Goal: Task Accomplishment & Management: Manage account settings

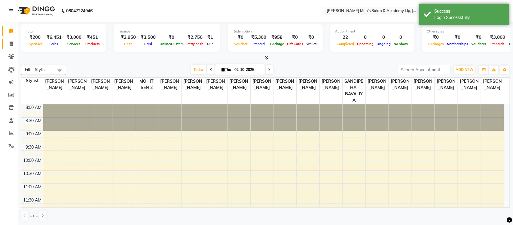
click at [11, 39] on link "Invoice" at bounding box center [9, 44] width 14 height 10
select select "service"
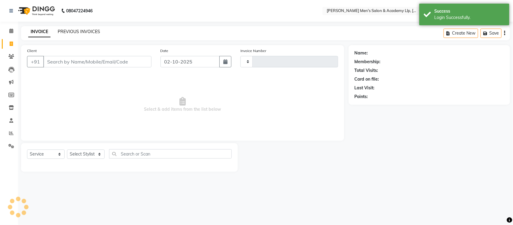
type input "6841"
select select "8248"
click at [69, 31] on link "PREVIOUS INVOICES" at bounding box center [79, 31] width 42 height 5
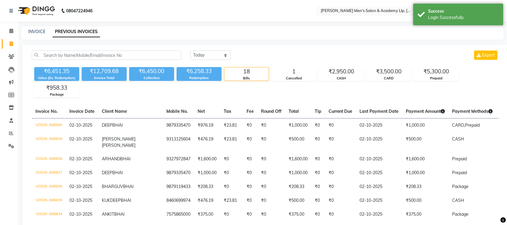
click at [389, 10] on input "text" at bounding box center [363, 11] width 87 height 6
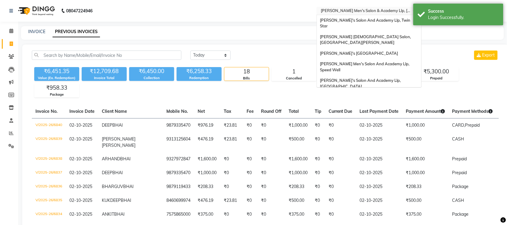
scroll to position [20, 0]
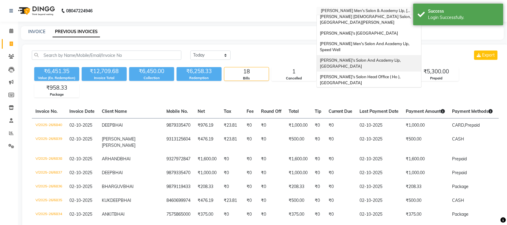
click at [394, 58] on span "Sandy Men's Salon And Academy Llp, University Road" at bounding box center [361, 63] width 82 height 11
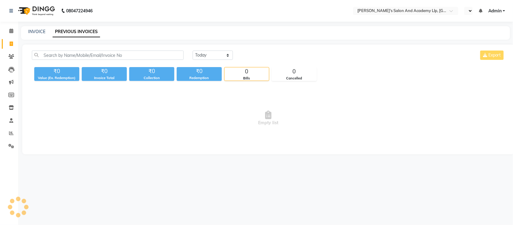
select select "en"
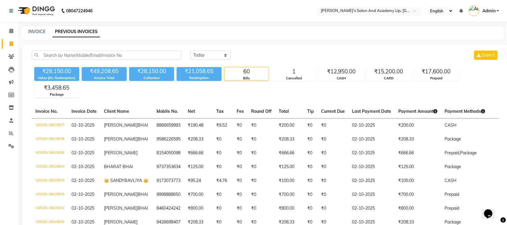
click at [400, 11] on input "text" at bounding box center [363, 11] width 87 height 6
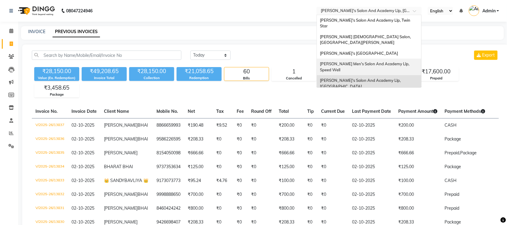
click at [406, 61] on span "[PERSON_NAME] Men's Salon And Academy Llp, Speed Well" at bounding box center [365, 66] width 90 height 11
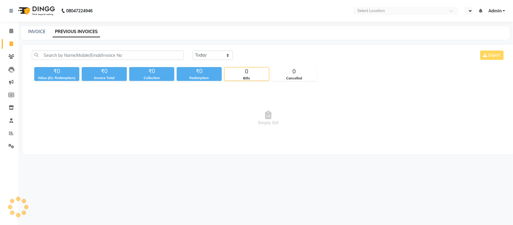
select select "en"
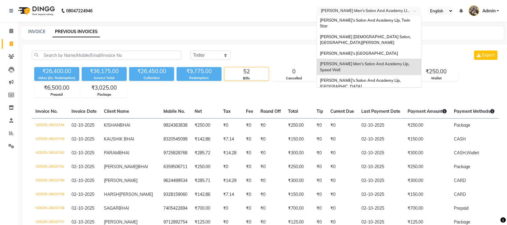
click at [396, 12] on input "text" at bounding box center [363, 11] width 87 height 6
click at [397, 51] on span "[PERSON_NAME]'s [GEOGRAPHIC_DATA]" at bounding box center [359, 53] width 78 height 5
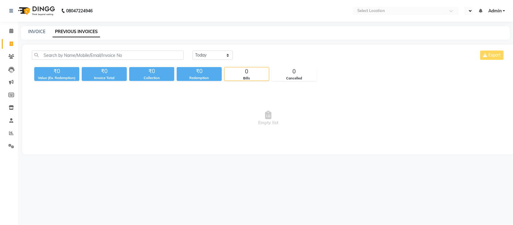
select select "en"
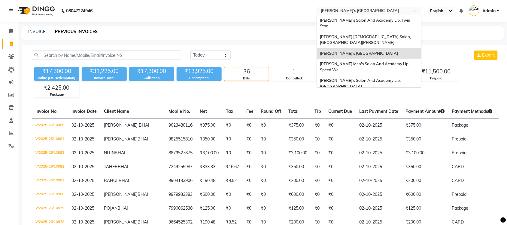
click at [396, 13] on input "text" at bounding box center [363, 11] width 87 height 6
click at [397, 32] on div "Elaine Ladies Salon, Nr Balaji Hall" at bounding box center [369, 40] width 105 height 17
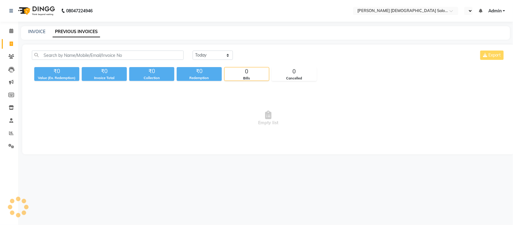
select select "en"
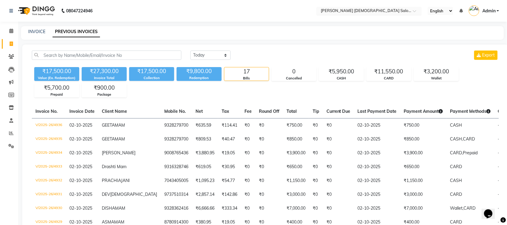
click at [393, 10] on input "text" at bounding box center [363, 11] width 87 height 6
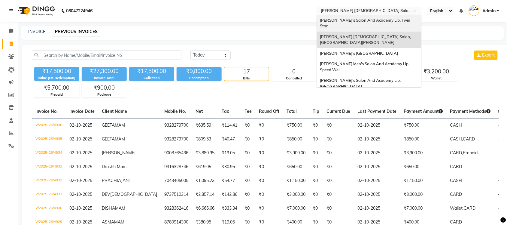
click at [391, 18] on span "[PERSON_NAME]'s Salon And Academy Llp, Twin Star" at bounding box center [365, 23] width 91 height 11
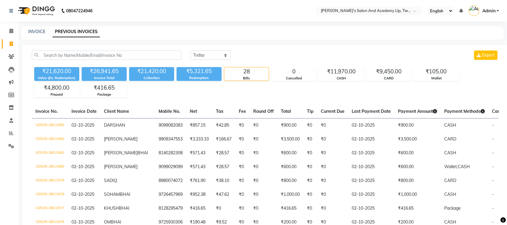
click at [277, 10] on nav "08047224946 Select Location × Sandy Men's Salon And Academy Llp, Twin Star Engl…" at bounding box center [253, 11] width 507 height 22
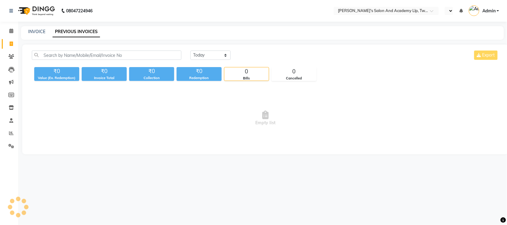
select select "en"
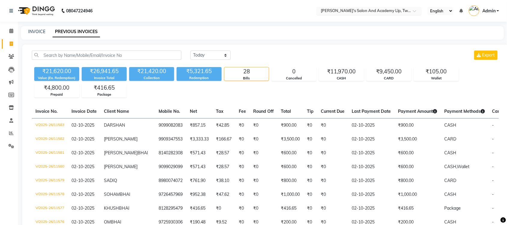
click at [362, 12] on input "text" at bounding box center [363, 11] width 87 height 6
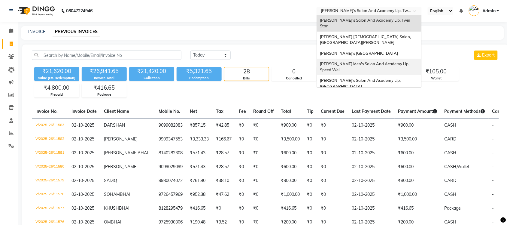
scroll to position [20, 0]
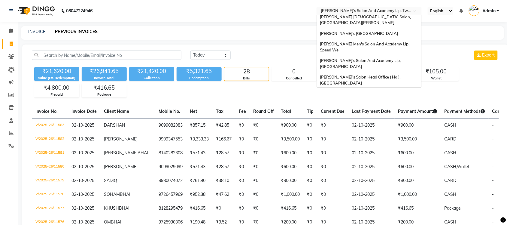
click at [387, 91] on span "[PERSON_NAME] Men's Salon & Academy Llp, [GEOGRAPHIC_DATA]" at bounding box center [362, 96] width 85 height 11
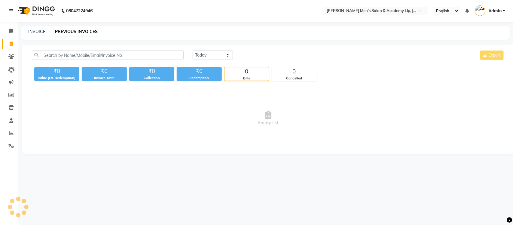
select select "en"
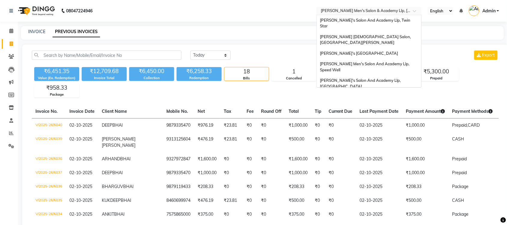
click at [380, 9] on input "text" at bounding box center [363, 11] width 87 height 6
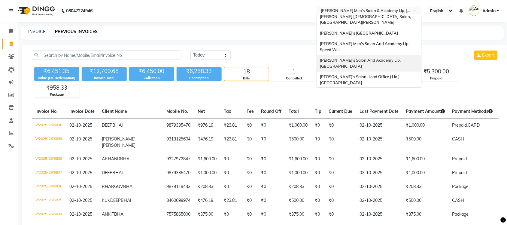
click at [402, 58] on span "[PERSON_NAME]'s Salon And Academy Llp, [GEOGRAPHIC_DATA]" at bounding box center [361, 63] width 82 height 11
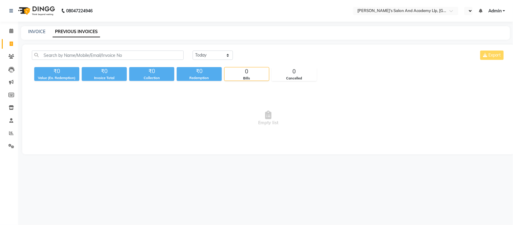
select select "en"
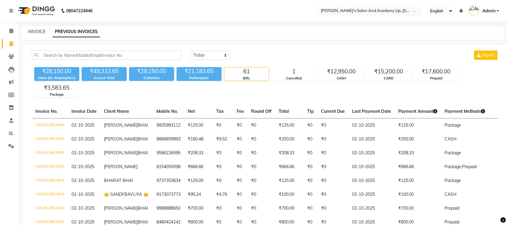
click at [409, 11] on div at bounding box center [369, 11] width 105 height 6
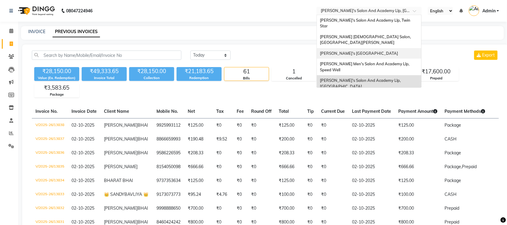
click at [399, 51] on div "[PERSON_NAME]'s [GEOGRAPHIC_DATA]" at bounding box center [369, 53] width 105 height 11
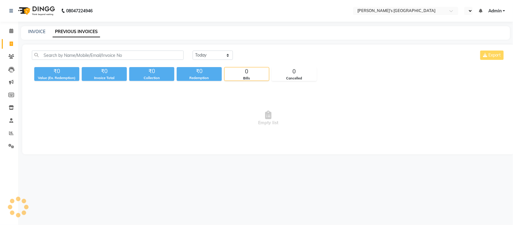
select select "en"
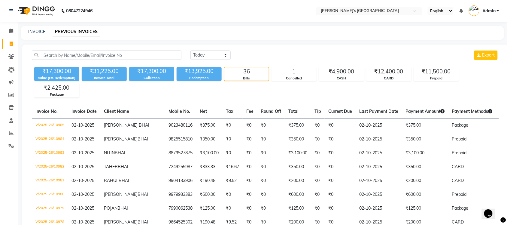
click at [394, 11] on input "text" at bounding box center [363, 11] width 87 height 6
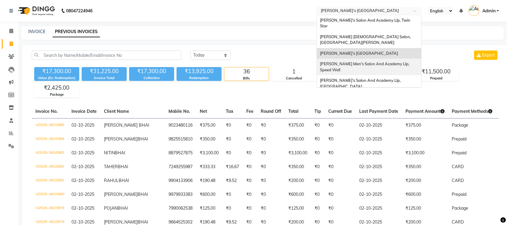
click at [391, 60] on div "[PERSON_NAME] Men's Salon And Academy Llp, Speed Well" at bounding box center [369, 67] width 105 height 17
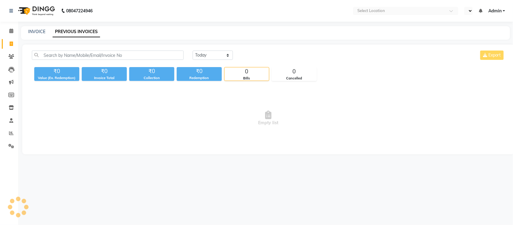
select select "en"
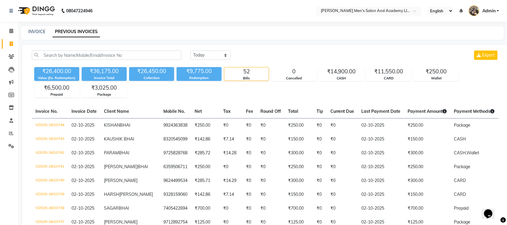
click at [397, 11] on input "text" at bounding box center [363, 11] width 87 height 6
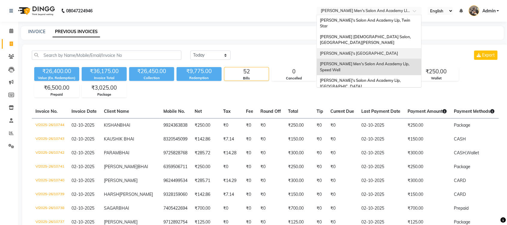
scroll to position [20, 0]
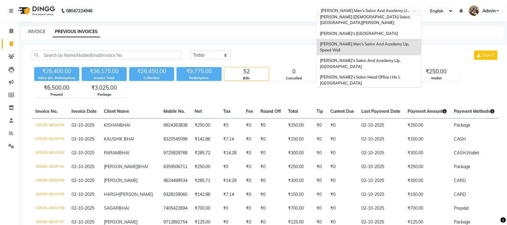
click at [388, 91] on span "[PERSON_NAME] Men's Salon & Academy Llp, [GEOGRAPHIC_DATA]" at bounding box center [362, 96] width 85 height 11
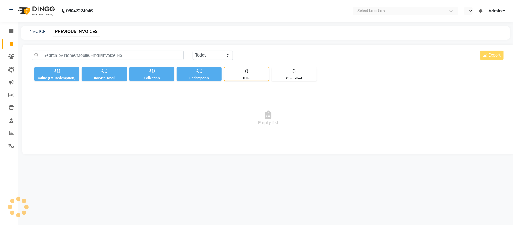
select select "en"
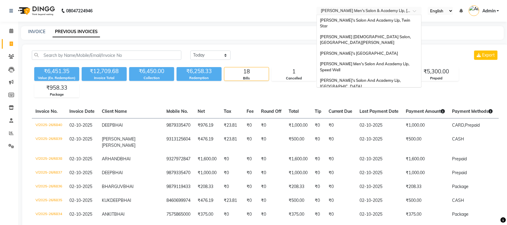
click at [401, 10] on input "text" at bounding box center [363, 11] width 87 height 6
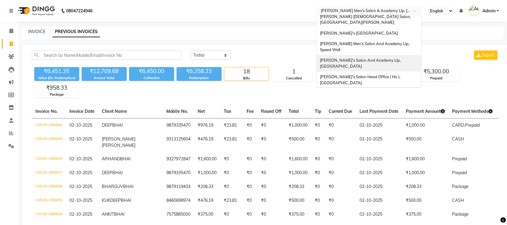
click at [393, 58] on span "[PERSON_NAME]'s Salon And Academy Llp, [GEOGRAPHIC_DATA]" at bounding box center [361, 63] width 82 height 11
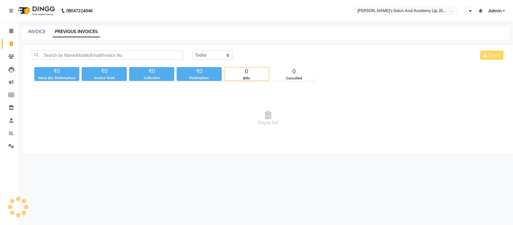
select select "en"
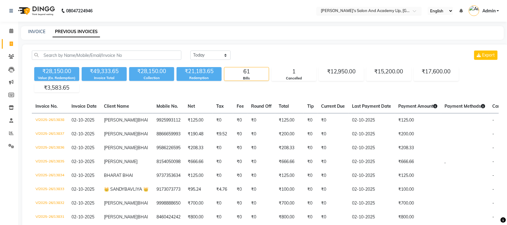
click at [398, 9] on input "text" at bounding box center [363, 11] width 87 height 6
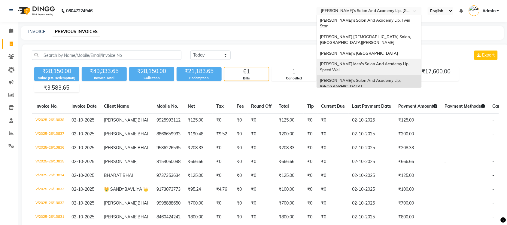
click at [397, 61] on span "[PERSON_NAME] Men's Salon And Academy Llp, Speed Well" at bounding box center [365, 66] width 90 height 11
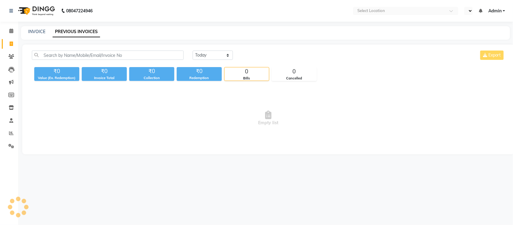
select select "en"
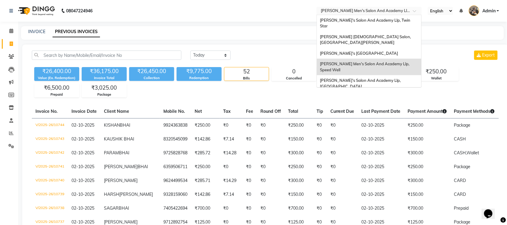
click at [405, 10] on input "text" at bounding box center [363, 11] width 87 height 6
click at [397, 51] on span "[PERSON_NAME]'s [GEOGRAPHIC_DATA]" at bounding box center [359, 53] width 78 height 5
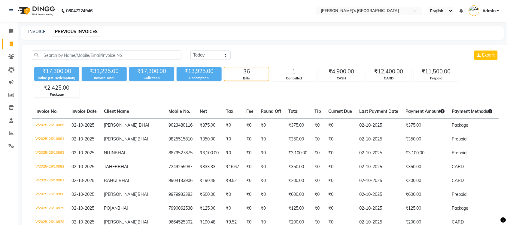
click at [396, 11] on input "text" at bounding box center [363, 11] width 87 height 6
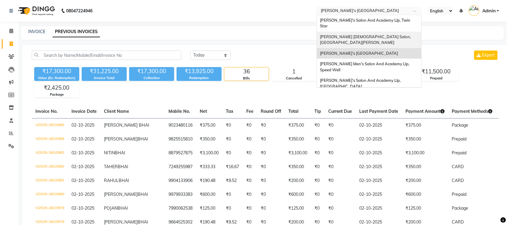
click at [396, 32] on div "[PERSON_NAME] [DEMOGRAPHIC_DATA] Salon, [GEOGRAPHIC_DATA][PERSON_NAME]" at bounding box center [369, 40] width 105 height 17
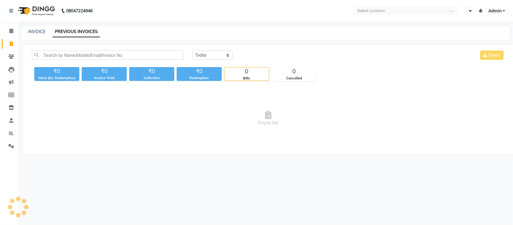
select select "en"
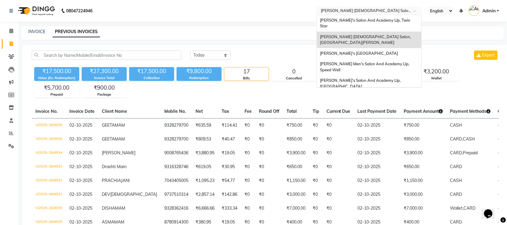
click at [390, 11] on input "text" at bounding box center [363, 11] width 87 height 6
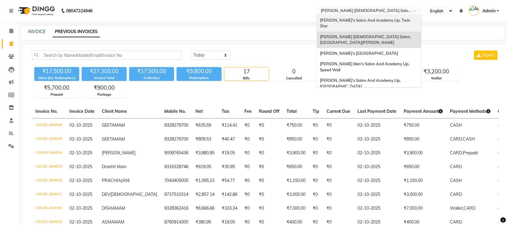
click at [390, 20] on span "[PERSON_NAME]'s Salon And Academy Llp, Twin Star" at bounding box center [365, 23] width 91 height 11
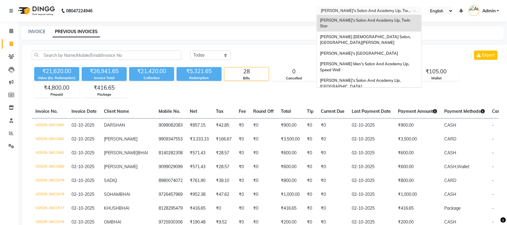
click at [408, 11] on div at bounding box center [369, 11] width 105 height 6
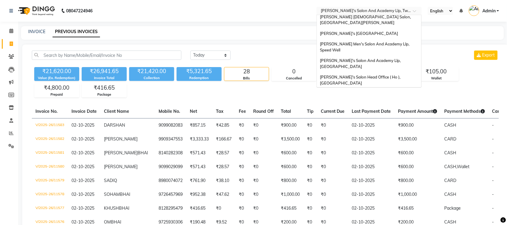
click at [392, 91] on span "[PERSON_NAME] Men's Salon & Academy Llp, [GEOGRAPHIC_DATA]" at bounding box center [362, 96] width 85 height 11
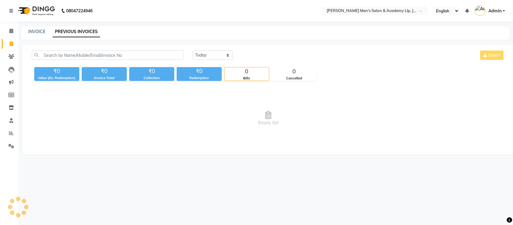
select select "en"
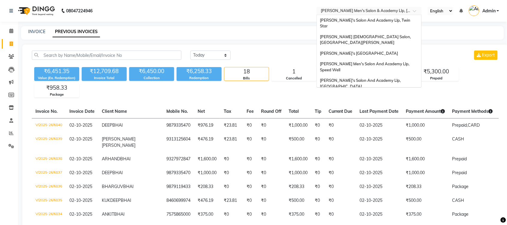
click at [403, 11] on input "text" at bounding box center [363, 11] width 87 height 6
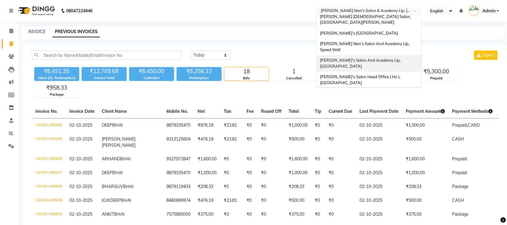
click at [400, 58] on span "[PERSON_NAME]'s Salon And Academy Llp, [GEOGRAPHIC_DATA]" at bounding box center [361, 63] width 82 height 11
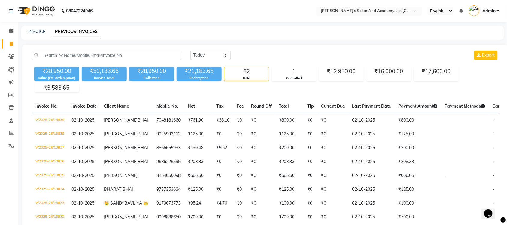
click at [402, 11] on input "text" at bounding box center [363, 11] width 87 height 6
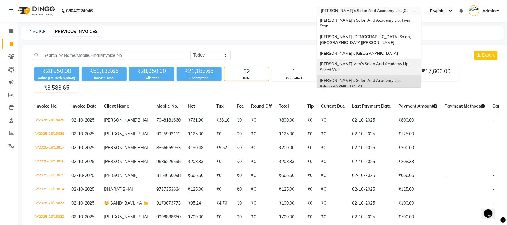
click at [393, 61] on span "[PERSON_NAME] Men's Salon And Academy Llp, Speed Well" at bounding box center [365, 66] width 90 height 11
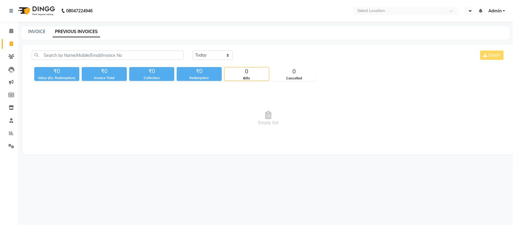
select select "en"
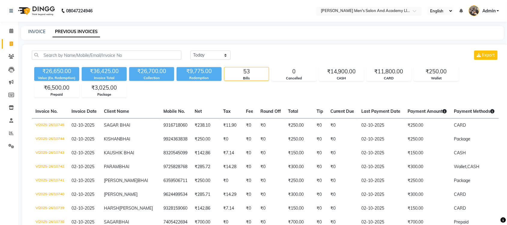
click at [392, 13] on input "text" at bounding box center [363, 11] width 87 height 6
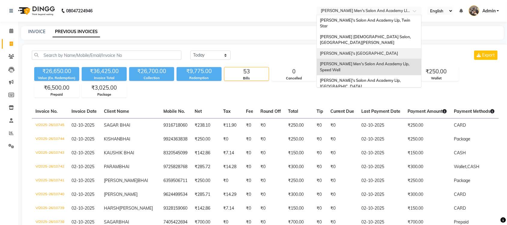
click at [391, 51] on span "[PERSON_NAME]'s [GEOGRAPHIC_DATA]" at bounding box center [359, 53] width 78 height 5
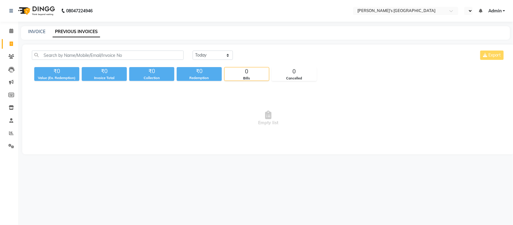
select select "en"
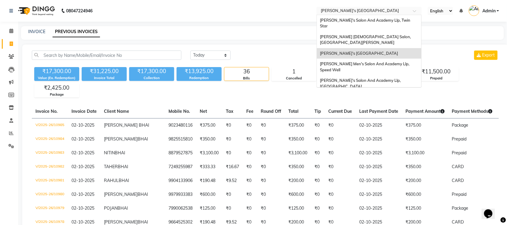
click at [394, 12] on input "text" at bounding box center [363, 11] width 87 height 6
click at [394, 32] on div "[PERSON_NAME] [DEMOGRAPHIC_DATA] Salon, [GEOGRAPHIC_DATA][PERSON_NAME]" at bounding box center [369, 40] width 105 height 17
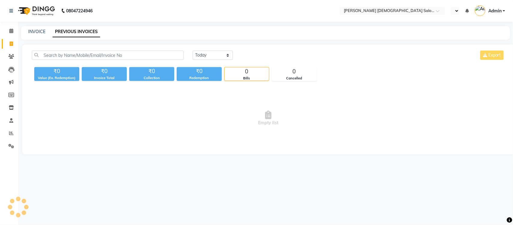
select select "en"
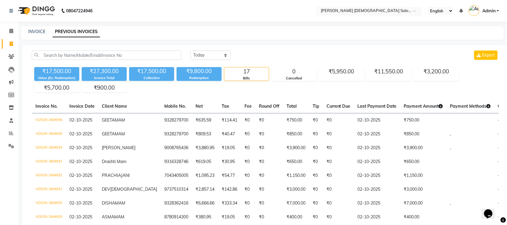
click at [394, 12] on input "text" at bounding box center [363, 11] width 87 height 6
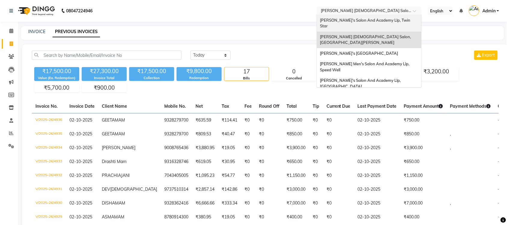
click at [394, 21] on span "[PERSON_NAME]'s Salon And Academy Llp, Twin Star" at bounding box center [365, 23] width 91 height 11
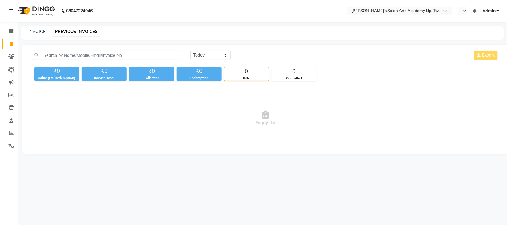
select select "en"
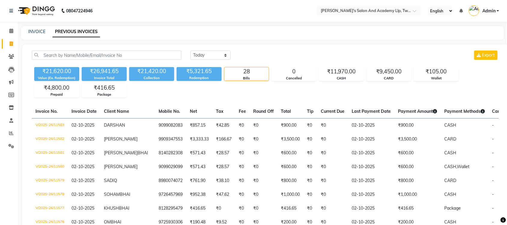
click at [9, 140] on li "Settings" at bounding box center [9, 146] width 18 height 13
click at [11, 136] on span at bounding box center [11, 133] width 11 height 7
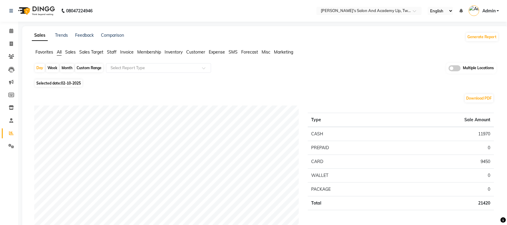
click at [454, 68] on span at bounding box center [455, 68] width 12 height 6
click at [449, 69] on input "checkbox" at bounding box center [449, 69] width 0 height 0
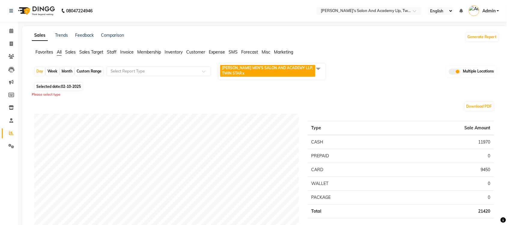
click at [316, 68] on span at bounding box center [318, 68] width 12 height 11
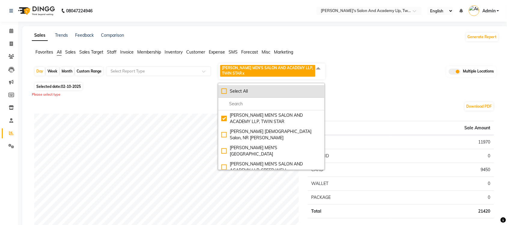
click at [224, 93] on div "Select All" at bounding box center [271, 91] width 100 height 6
checkbox input "true"
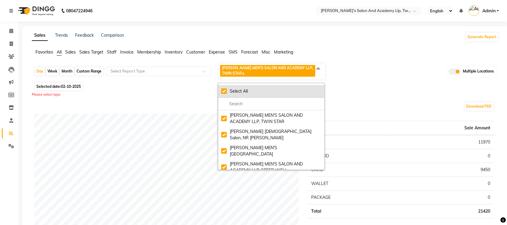
checkbox input "true"
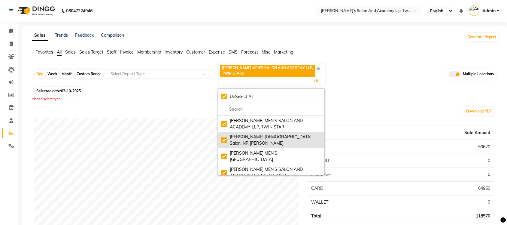
click at [226, 136] on div "Elaine Ladies Salon, NR Balaji Hall" at bounding box center [271, 140] width 100 height 13
checkbox input "false"
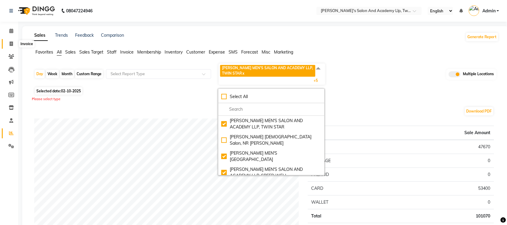
drag, startPoint x: 8, startPoint y: 43, endPoint x: 35, endPoint y: 43, distance: 27.9
click at [8, 43] on span at bounding box center [11, 44] width 11 height 7
select select "service"
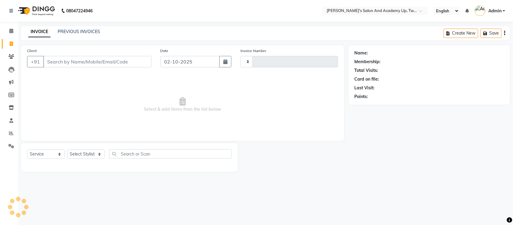
type input "11584"
select select "6985"
click at [62, 33] on link "PREVIOUS INVOICES" at bounding box center [79, 31] width 42 height 5
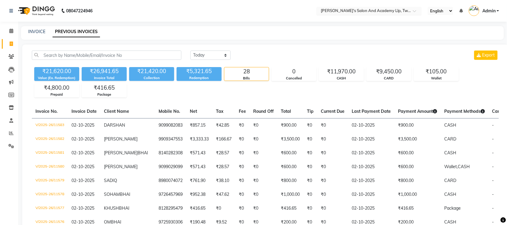
click at [408, 8] on div "× Sandy Men's Salon And Academy Llp, Twin Star" at bounding box center [366, 11] width 90 height 6
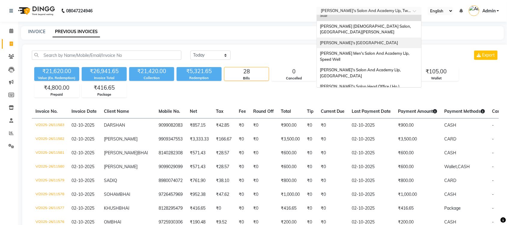
scroll to position [20, 0]
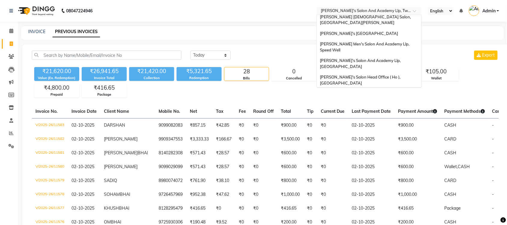
click at [385, 91] on span "[PERSON_NAME] Men's Salon & Academy Llp, [GEOGRAPHIC_DATA]" at bounding box center [362, 96] width 85 height 11
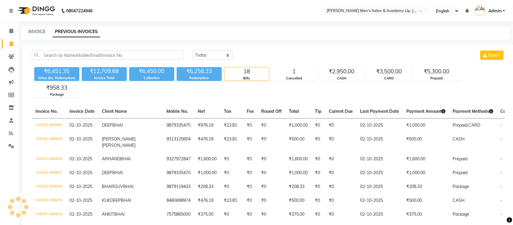
select select "en"
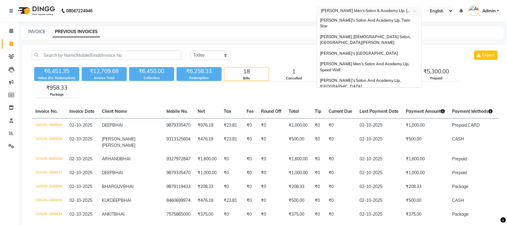
click at [408, 8] on div at bounding box center [369, 11] width 105 height 6
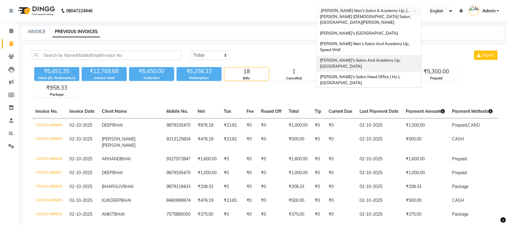
click at [397, 58] on span "[PERSON_NAME]'s Salon And Academy Llp, [GEOGRAPHIC_DATA]" at bounding box center [361, 63] width 82 height 11
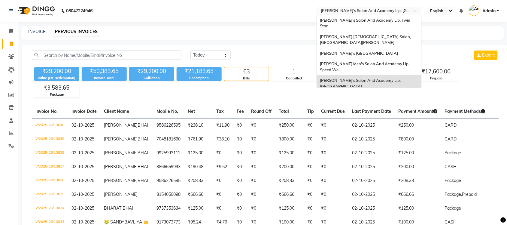
click at [401, 11] on input "text" at bounding box center [363, 11] width 87 height 6
click at [396, 61] on span "[PERSON_NAME] Men's Salon And Academy Llp, Speed Well" at bounding box center [365, 66] width 90 height 11
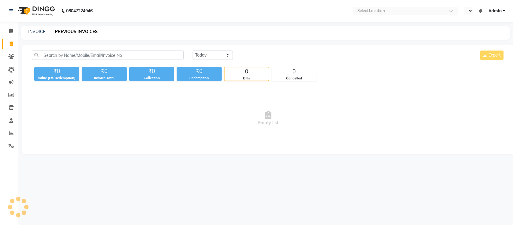
select select "en"
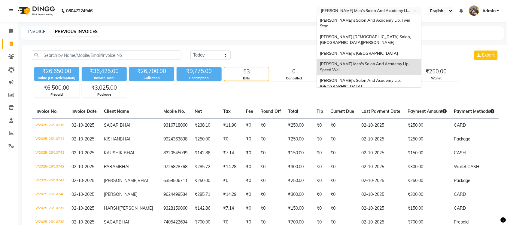
click at [403, 13] on input "text" at bounding box center [363, 11] width 87 height 6
click at [398, 51] on span "[PERSON_NAME]'s [GEOGRAPHIC_DATA]" at bounding box center [359, 53] width 78 height 5
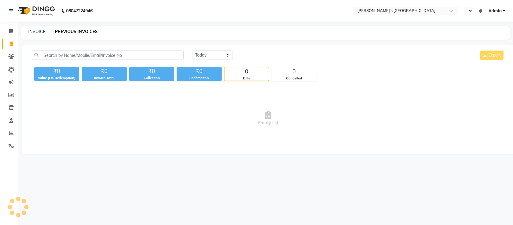
select select "en"
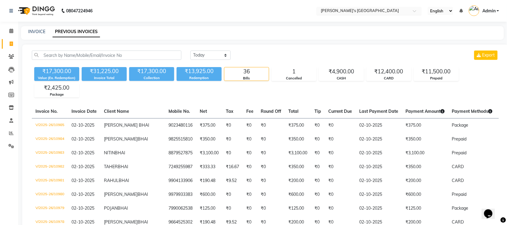
click at [412, 14] on ng-select "Select Location × [PERSON_NAME]'s [GEOGRAPHIC_DATA]" at bounding box center [369, 11] width 105 height 8
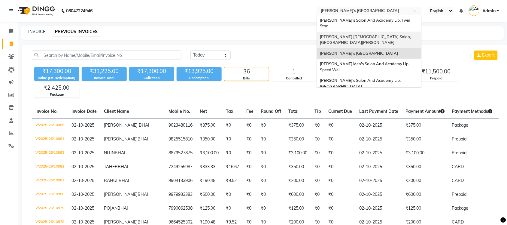
click at [400, 32] on div "[PERSON_NAME] [DEMOGRAPHIC_DATA] Salon, [GEOGRAPHIC_DATA][PERSON_NAME]" at bounding box center [369, 40] width 105 height 17
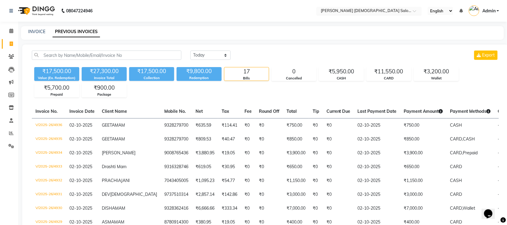
click at [403, 11] on input "text" at bounding box center [363, 11] width 87 height 6
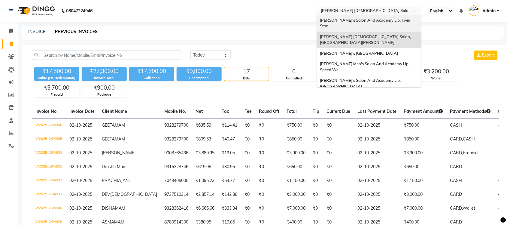
click at [403, 18] on span "[PERSON_NAME]'s Salon And Academy Llp, Twin Star" at bounding box center [365, 23] width 91 height 11
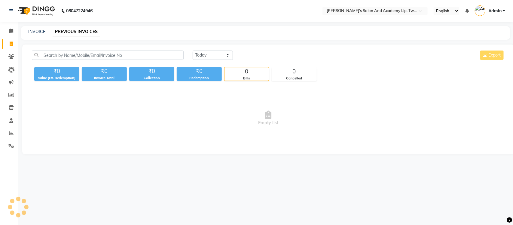
select select "en"
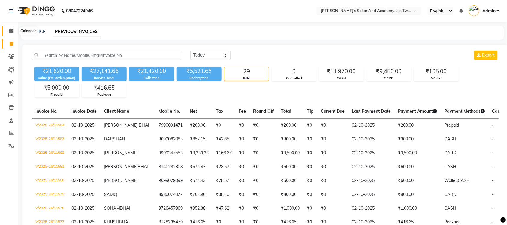
drag, startPoint x: 8, startPoint y: 33, endPoint x: 14, endPoint y: 44, distance: 12.4
click at [8, 33] on span at bounding box center [11, 31] width 11 height 7
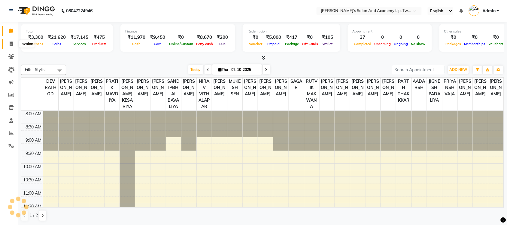
click at [14, 44] on span at bounding box center [11, 44] width 11 height 7
select select "service"
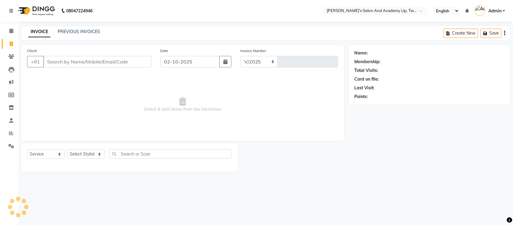
select select "6985"
type input "11585"
select select "membership"
click at [496, 11] on span "Admin" at bounding box center [494, 11] width 13 height 6
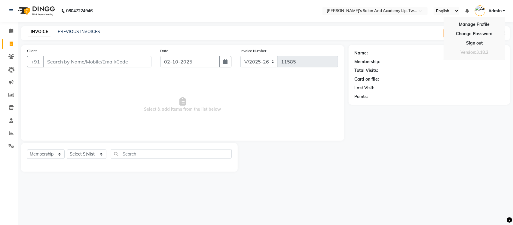
click at [87, 35] on div "INVOICE PREVIOUS INVOICES" at bounding box center [64, 32] width 86 height 7
click at [89, 31] on link "PREVIOUS INVOICES" at bounding box center [79, 31] width 42 height 5
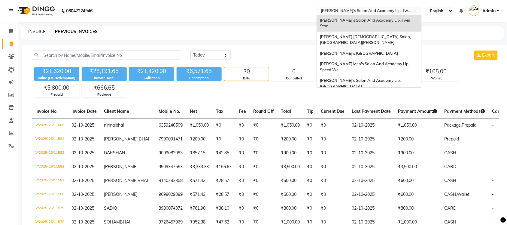
click at [406, 8] on input "text" at bounding box center [363, 11] width 87 height 6
click at [388, 32] on div "Elaine Ladies Salon, Nr Balaji Hall" at bounding box center [369, 40] width 105 height 17
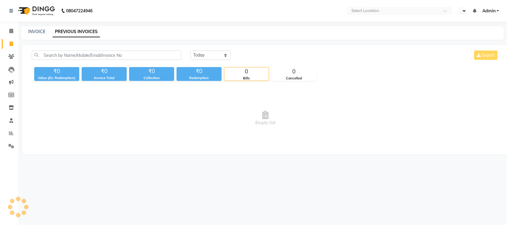
select select "en"
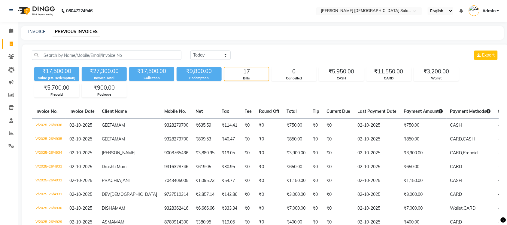
click at [391, 10] on input "text" at bounding box center [363, 11] width 87 height 6
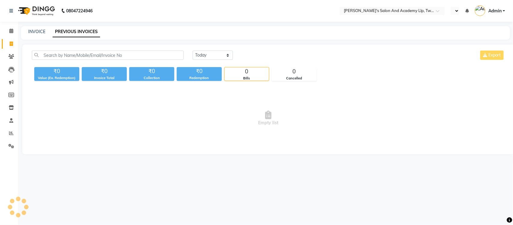
select select "en"
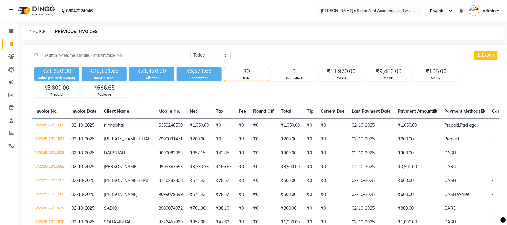
click at [398, 11] on input "text" at bounding box center [363, 11] width 87 height 6
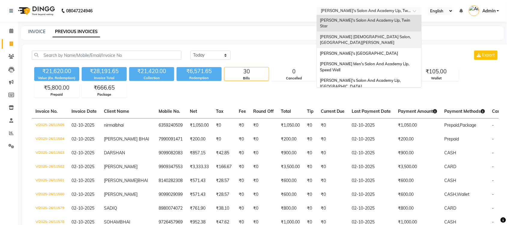
click at [395, 32] on div "[PERSON_NAME] [DEMOGRAPHIC_DATA] Salon, [GEOGRAPHIC_DATA][PERSON_NAME]" at bounding box center [369, 40] width 105 height 17
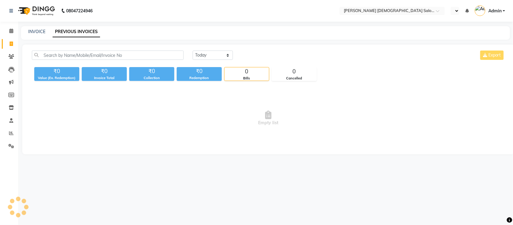
select select "en"
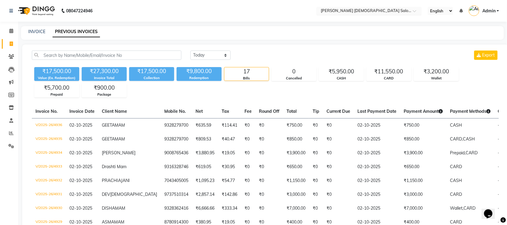
click at [383, 11] on input "text" at bounding box center [363, 11] width 87 height 6
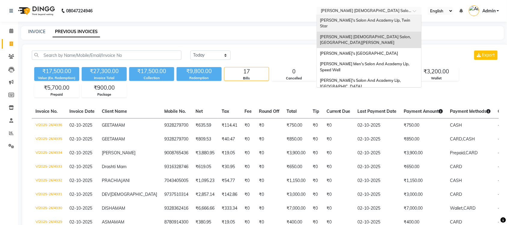
click at [389, 23] on div "[PERSON_NAME]'s Salon And Academy Llp, Twin Star" at bounding box center [369, 23] width 105 height 17
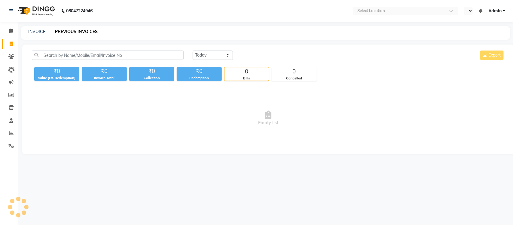
select select "en"
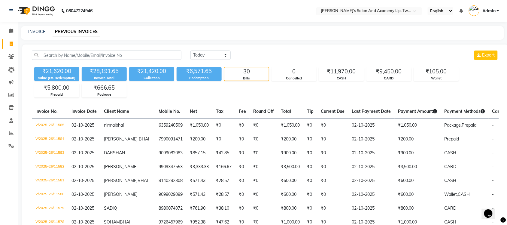
click at [391, 11] on input "text" at bounding box center [363, 11] width 87 height 6
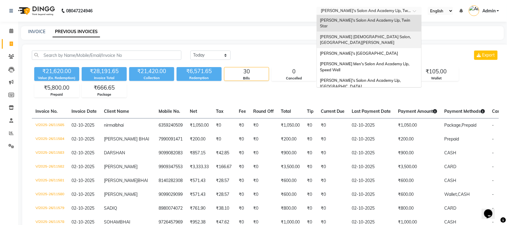
click at [393, 32] on div "[PERSON_NAME] [DEMOGRAPHIC_DATA] Salon, [GEOGRAPHIC_DATA][PERSON_NAME]" at bounding box center [369, 40] width 105 height 17
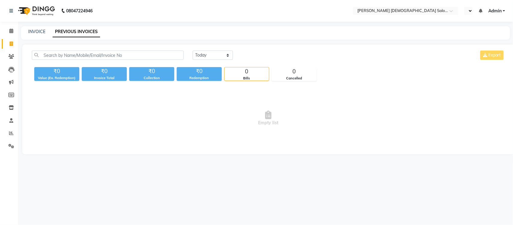
select select "en"
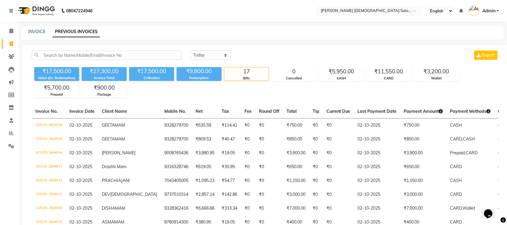
click at [387, 13] on input "text" at bounding box center [363, 11] width 87 height 6
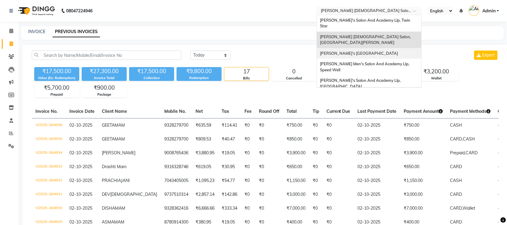
click at [390, 51] on span "Sandy Men's Salon And Academy Llp, Mavdi Main Road" at bounding box center [359, 53] width 78 height 5
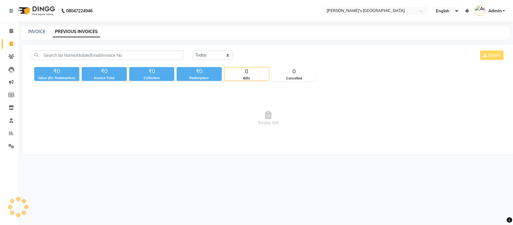
select select "en"
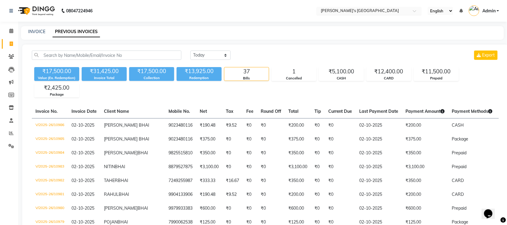
click at [384, 7] on div "Select Location × Sandy Men's Salon And Academy Llp, Mavdi Main Road" at bounding box center [369, 11] width 105 height 8
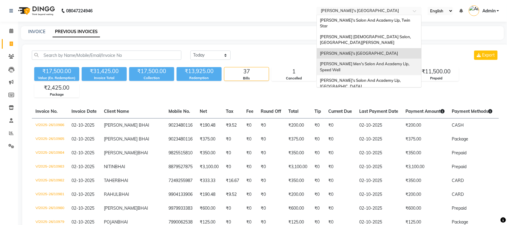
click at [396, 61] on span "[PERSON_NAME] Men's Salon And Academy Llp, Speed Well" at bounding box center [365, 66] width 90 height 11
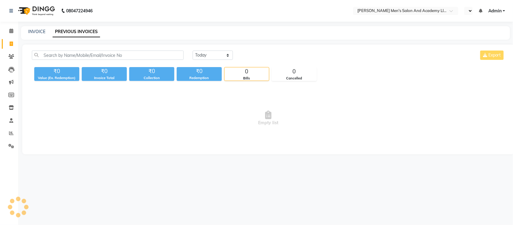
select select "en"
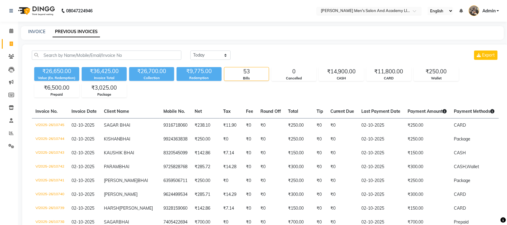
click at [411, 11] on div at bounding box center [369, 11] width 105 height 6
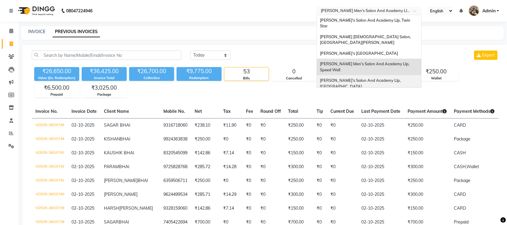
click at [394, 78] on span "[PERSON_NAME]'s Salon And Academy Llp, [GEOGRAPHIC_DATA]" at bounding box center [361, 83] width 82 height 11
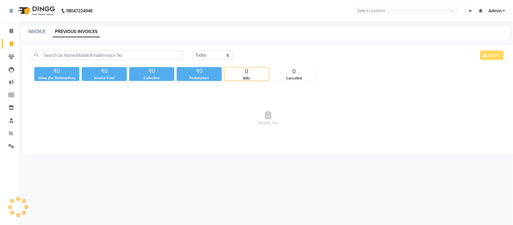
select select "en"
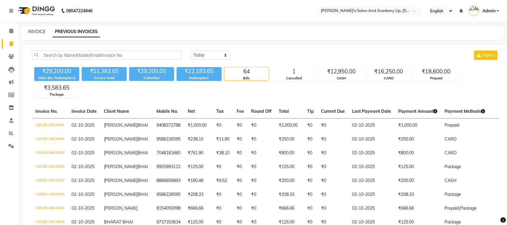
click at [493, 7] on link "Admin" at bounding box center [484, 11] width 30 height 10
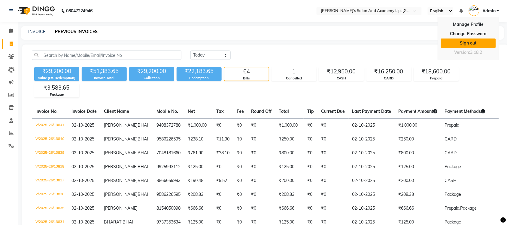
click at [481, 40] on link "Sign out" at bounding box center [468, 42] width 55 height 9
